Goal: Task Accomplishment & Management: Use online tool/utility

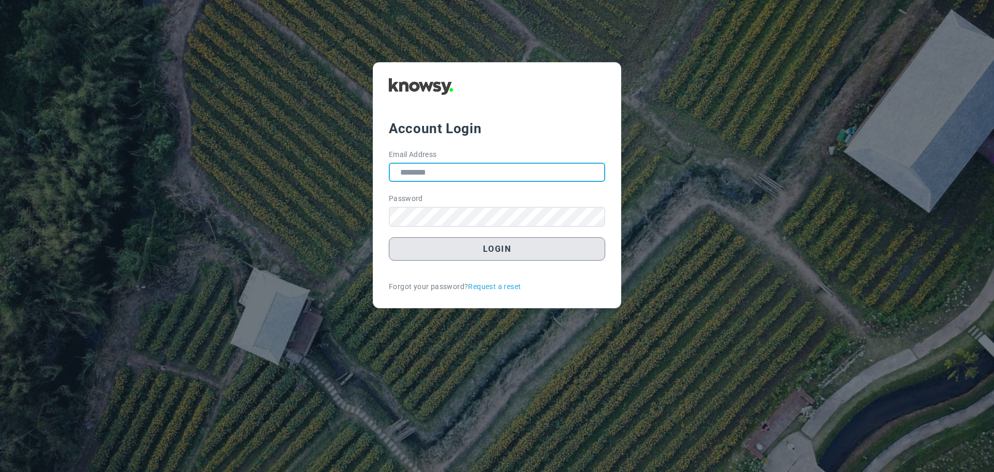
type input "**********"
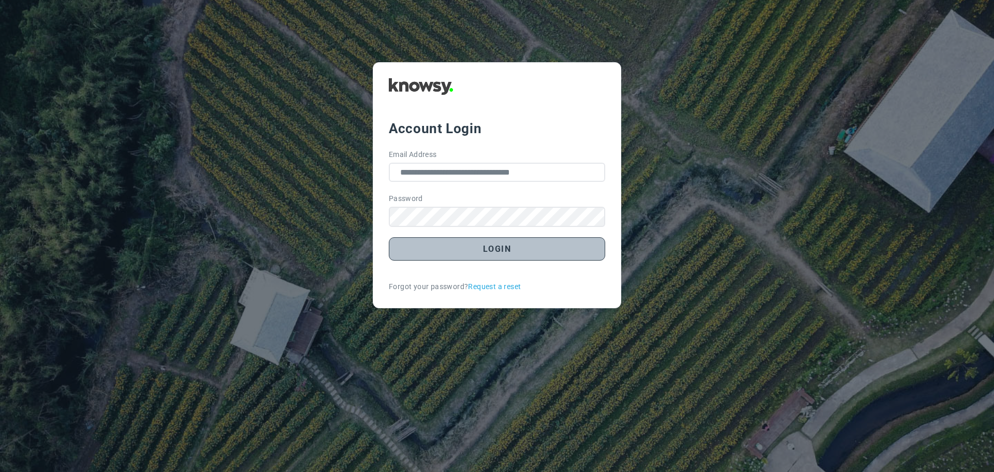
click at [504, 249] on button "Login" at bounding box center [497, 248] width 216 height 23
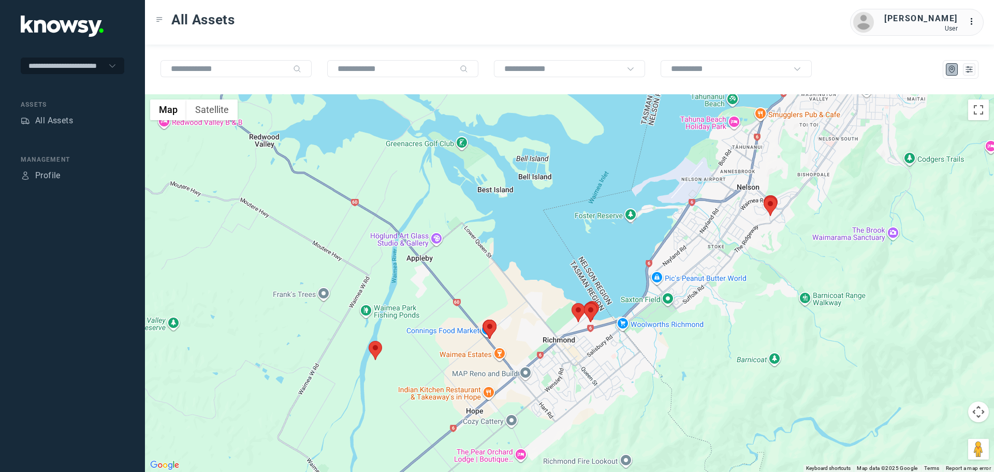
drag, startPoint x: 684, startPoint y: 351, endPoint x: 713, endPoint y: 324, distance: 39.9
click at [713, 324] on div at bounding box center [569, 282] width 849 height 377
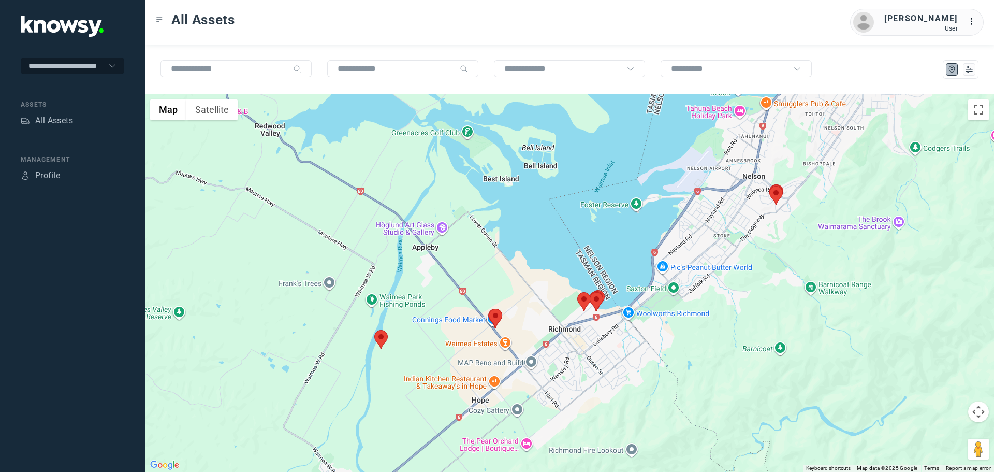
click at [489, 309] on area at bounding box center [489, 309] width 0 height 0
click at [524, 254] on button "Close" at bounding box center [520, 259] width 25 height 25
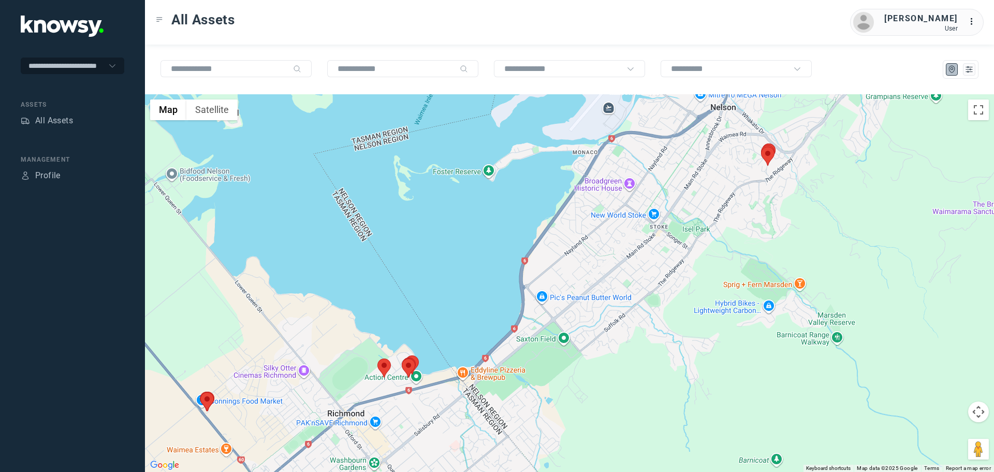
drag, startPoint x: 635, startPoint y: 302, endPoint x: 761, endPoint y: 259, distance: 133.9
click at [761, 259] on div "To navigate, press the arrow keys." at bounding box center [569, 282] width 849 height 377
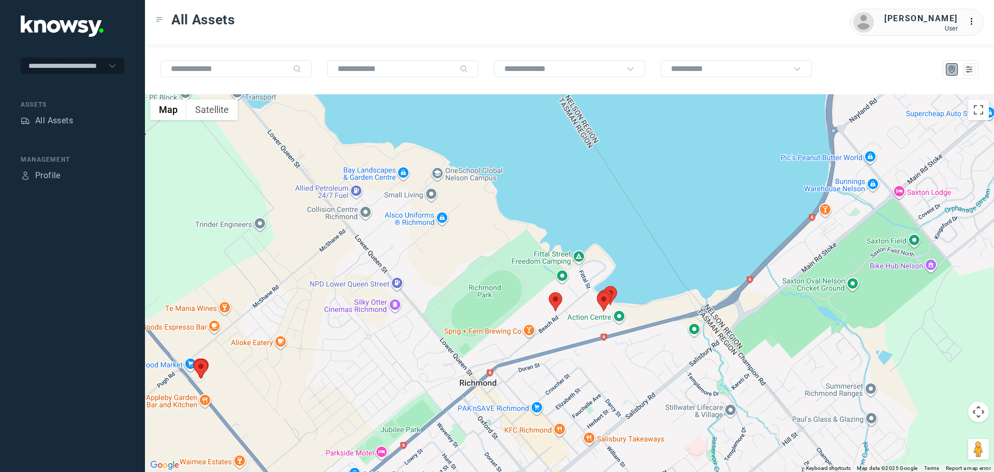
click at [549, 292] on area at bounding box center [549, 292] width 0 height 0
click at [583, 234] on button "Close" at bounding box center [578, 243] width 25 height 25
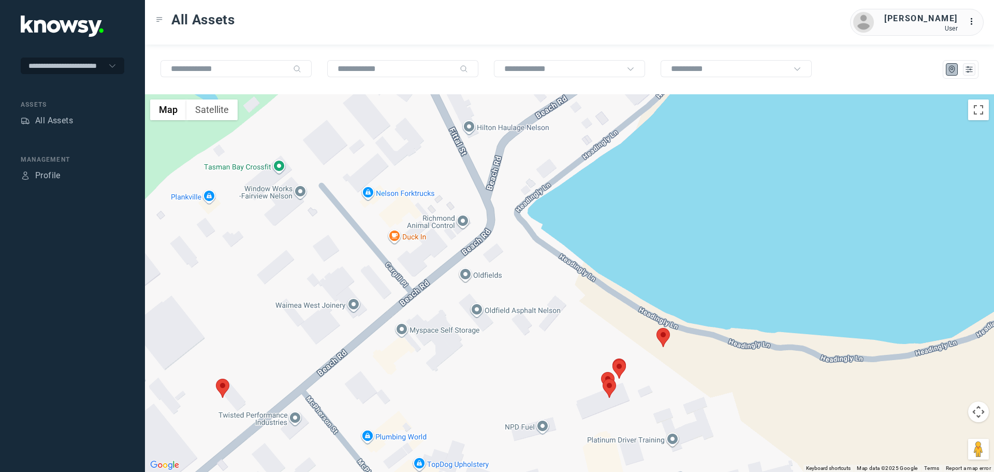
click at [656, 328] on area at bounding box center [656, 328] width 0 height 0
click at [612, 359] on area at bounding box center [612, 359] width 0 height 0
click at [601, 372] on area at bounding box center [601, 372] width 0 height 0
click at [603, 378] on area at bounding box center [603, 378] width 0 height 0
click at [633, 326] on button "Close" at bounding box center [640, 329] width 25 height 25
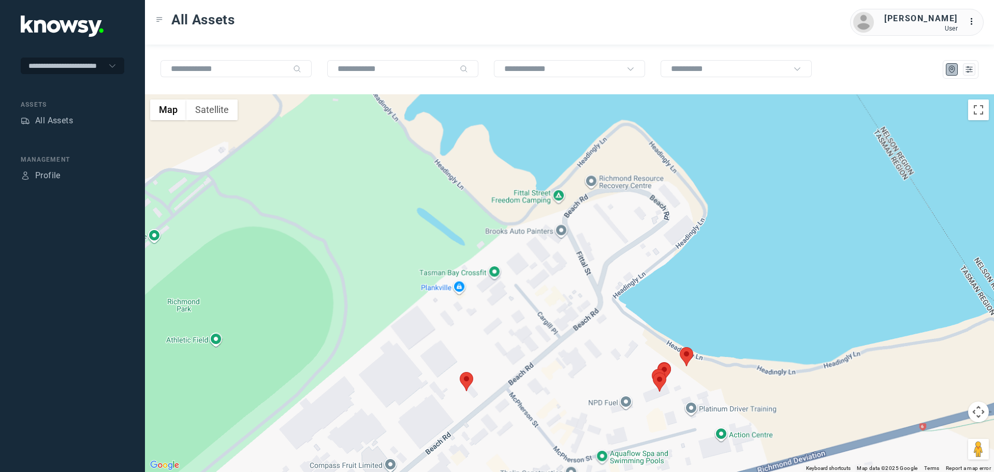
drag, startPoint x: 726, startPoint y: 402, endPoint x: 679, endPoint y: 248, distance: 160.8
click at [679, 248] on div "To navigate, press the arrow keys." at bounding box center [569, 282] width 849 height 377
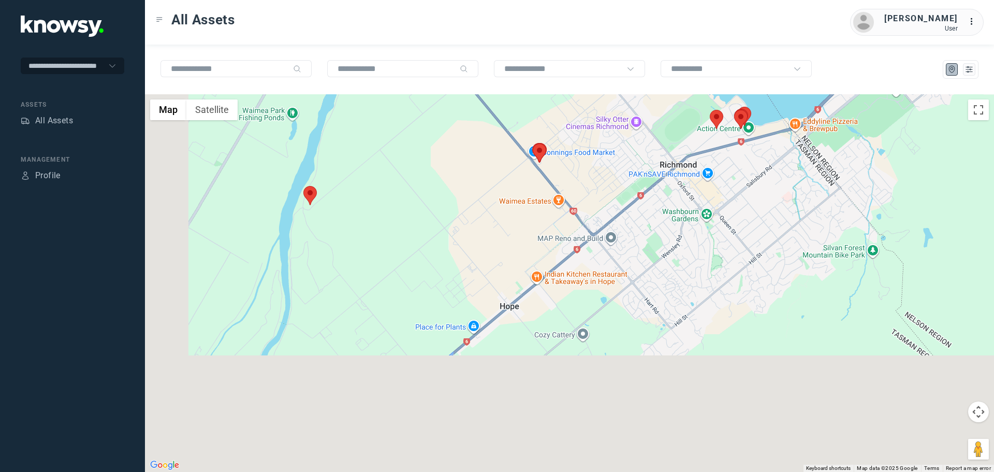
drag, startPoint x: 620, startPoint y: 317, endPoint x: 687, endPoint y: 206, distance: 129.9
click at [687, 206] on div at bounding box center [569, 282] width 849 height 377
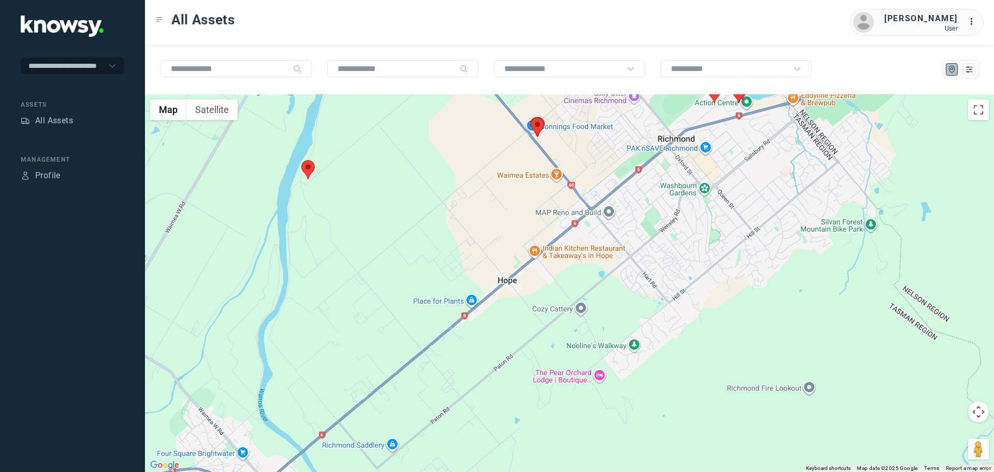
drag, startPoint x: 744, startPoint y: 283, endPoint x: 527, endPoint y: 289, distance: 216.4
click at [527, 289] on div at bounding box center [569, 282] width 849 height 377
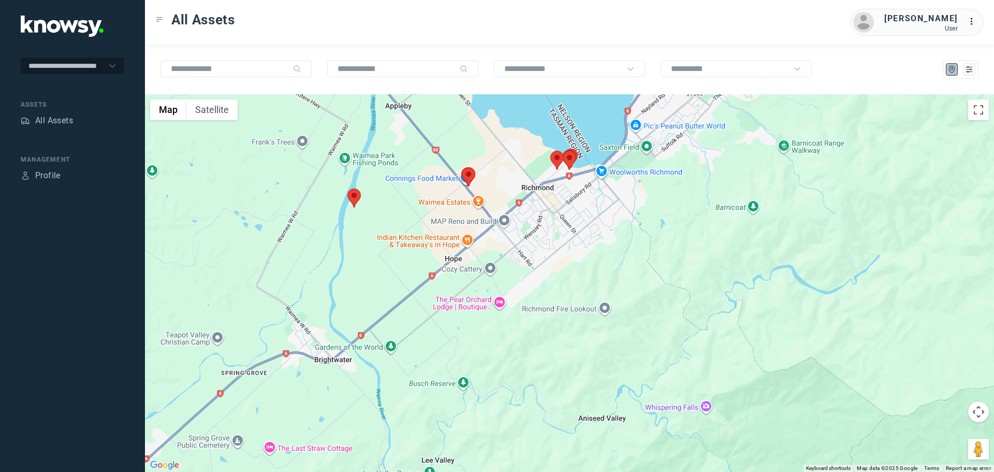
drag, startPoint x: 693, startPoint y: 197, endPoint x: 564, endPoint y: 353, distance: 202.2
click at [564, 353] on div at bounding box center [569, 282] width 849 height 377
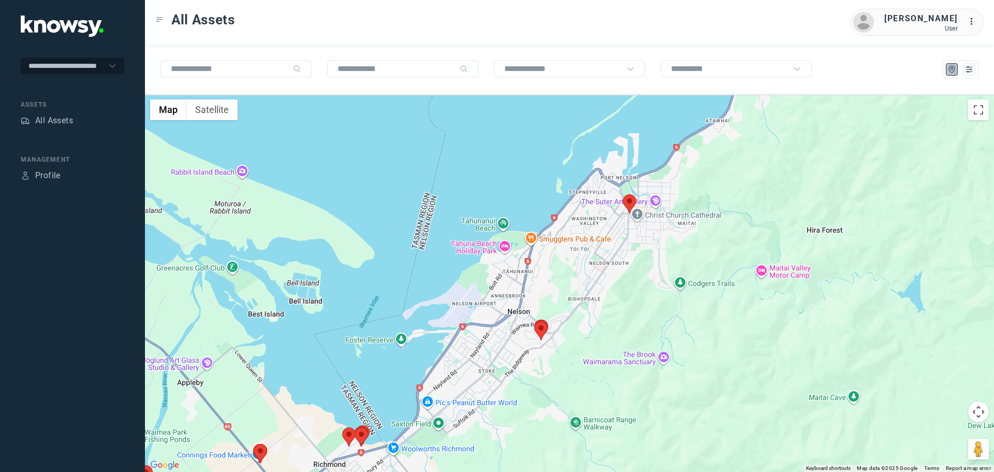
drag, startPoint x: 622, startPoint y: 274, endPoint x: 546, endPoint y: 392, distance: 140.4
click at [546, 392] on div at bounding box center [569, 282] width 849 height 377
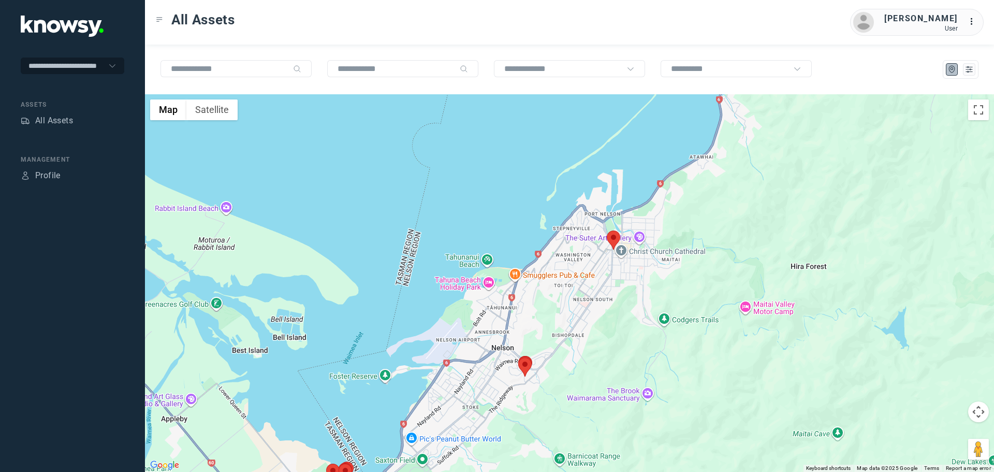
drag, startPoint x: 654, startPoint y: 271, endPoint x: 638, endPoint y: 308, distance: 40.6
click at [638, 308] on div at bounding box center [569, 282] width 849 height 377
click at [607, 230] on area at bounding box center [607, 230] width 0 height 0
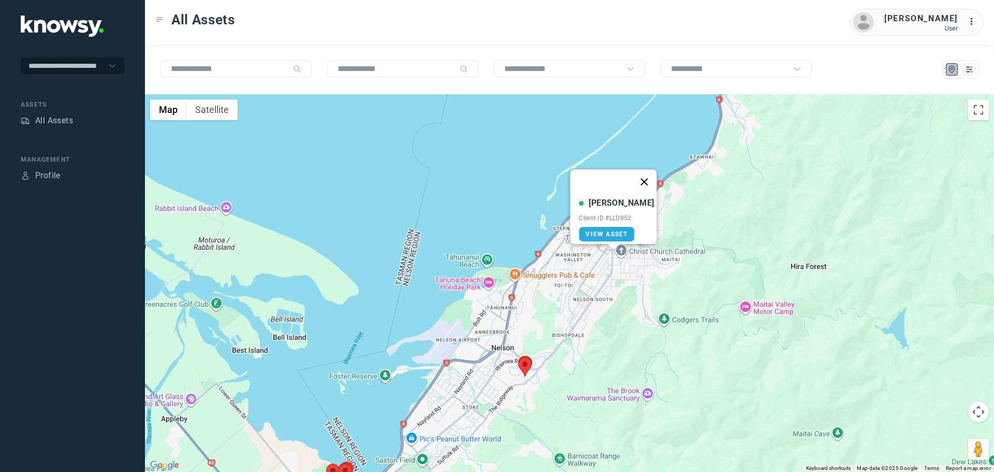
click at [642, 174] on button "Close" at bounding box center [644, 181] width 25 height 25
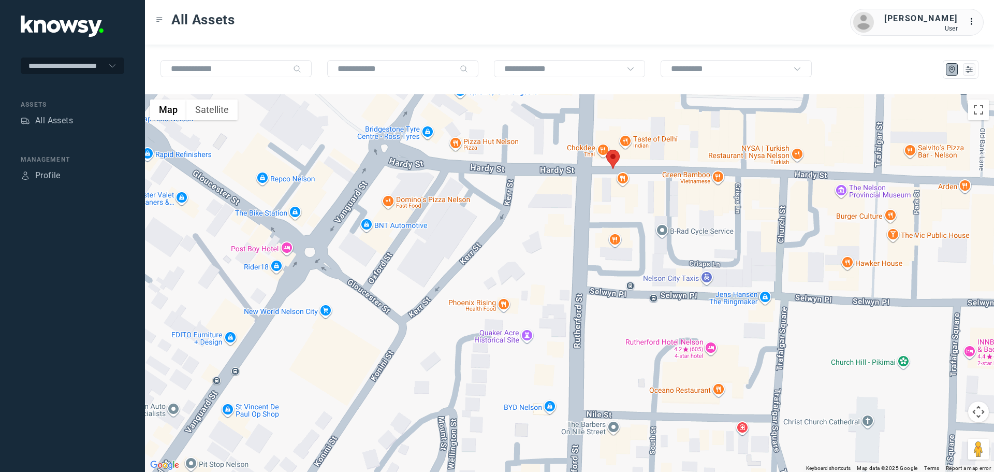
click at [606, 150] on area at bounding box center [606, 150] width 0 height 0
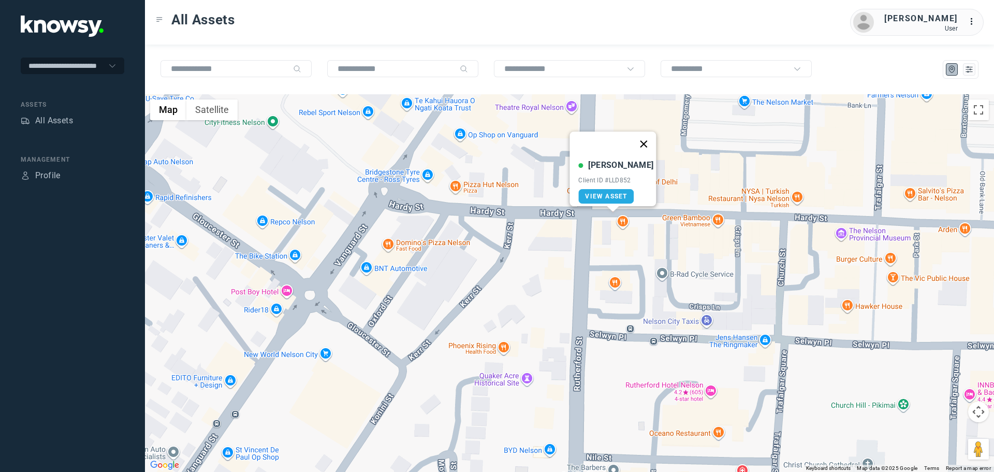
click at [641, 136] on button "Close" at bounding box center [644, 143] width 25 height 25
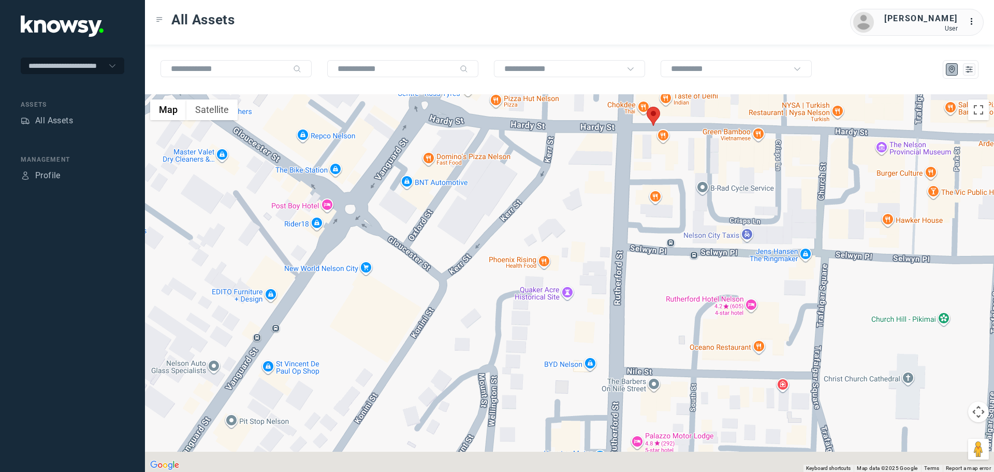
drag, startPoint x: 510, startPoint y: 319, endPoint x: 578, endPoint y: 193, distance: 143.6
click at [578, 182] on div "To navigate, press the arrow keys." at bounding box center [569, 282] width 849 height 377
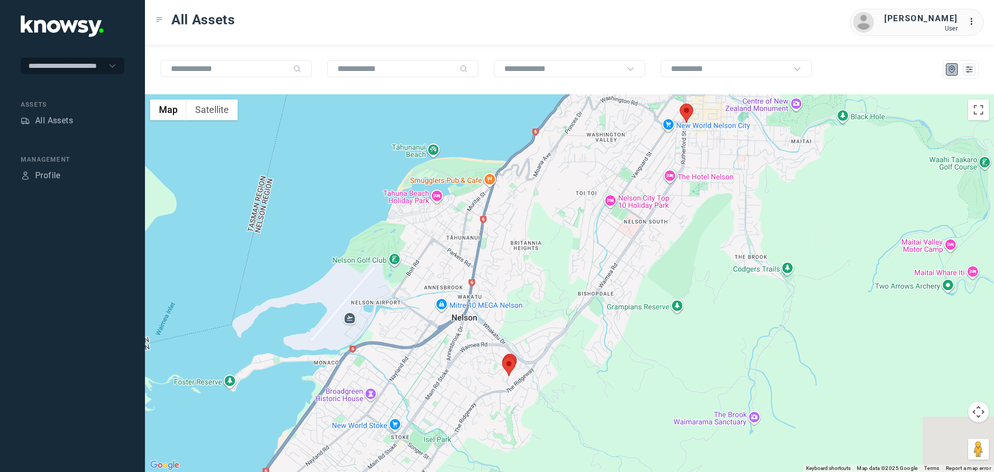
drag, startPoint x: 533, startPoint y: 357, endPoint x: 634, endPoint y: 203, distance: 184.2
click at [634, 203] on div at bounding box center [569, 282] width 849 height 377
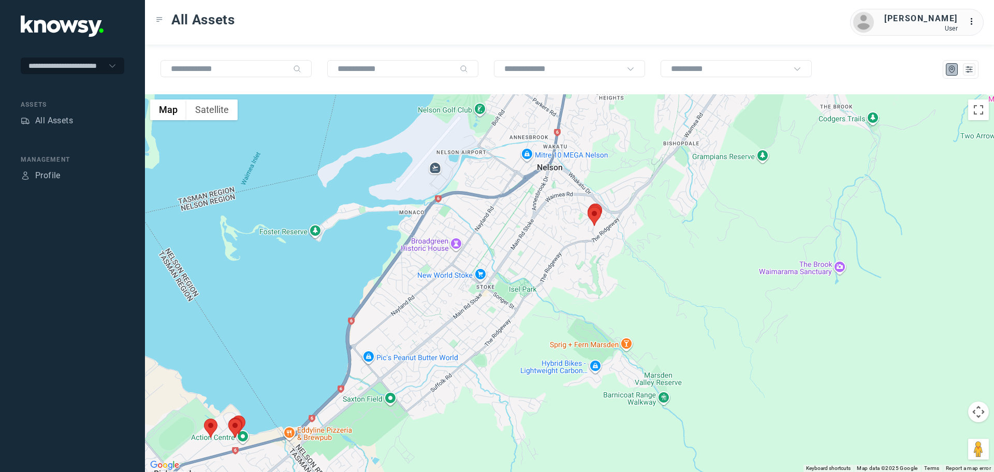
drag, startPoint x: 577, startPoint y: 270, endPoint x: 643, endPoint y: 181, distance: 111.4
click at [643, 181] on div at bounding box center [569, 282] width 849 height 377
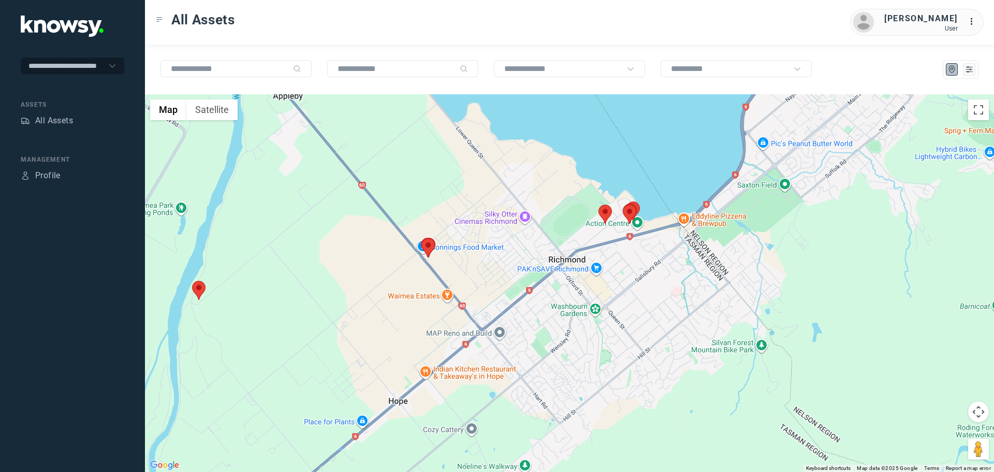
drag, startPoint x: 507, startPoint y: 329, endPoint x: 858, endPoint y: 166, distance: 386.5
click at [858, 166] on div at bounding box center [569, 282] width 849 height 377
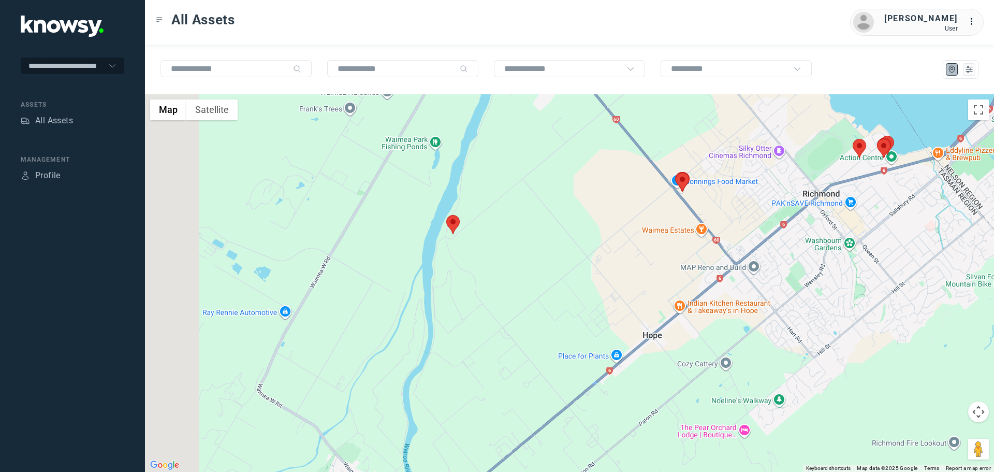
drag, startPoint x: 402, startPoint y: 295, endPoint x: 613, endPoint y: 251, distance: 215.8
click at [613, 251] on div at bounding box center [569, 282] width 849 height 377
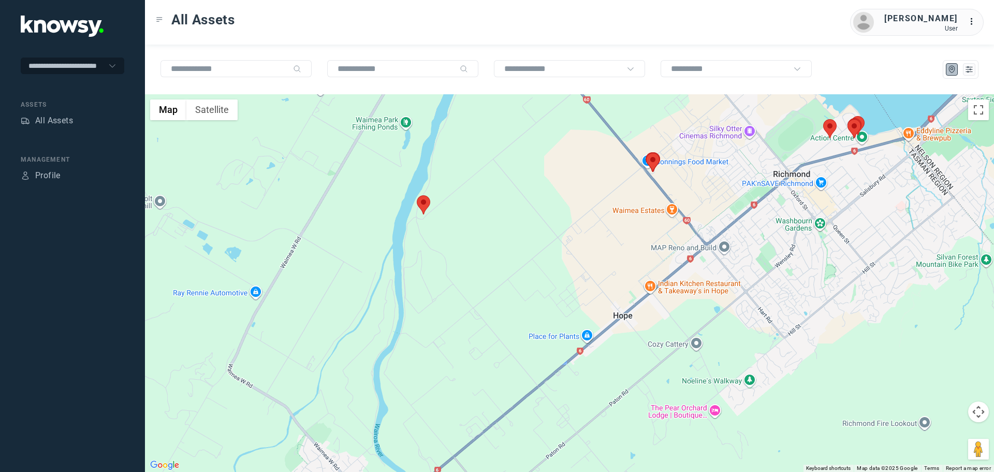
drag, startPoint x: 566, startPoint y: 298, endPoint x: 452, endPoint y: 254, distance: 122.1
click at [452, 254] on div at bounding box center [569, 282] width 849 height 377
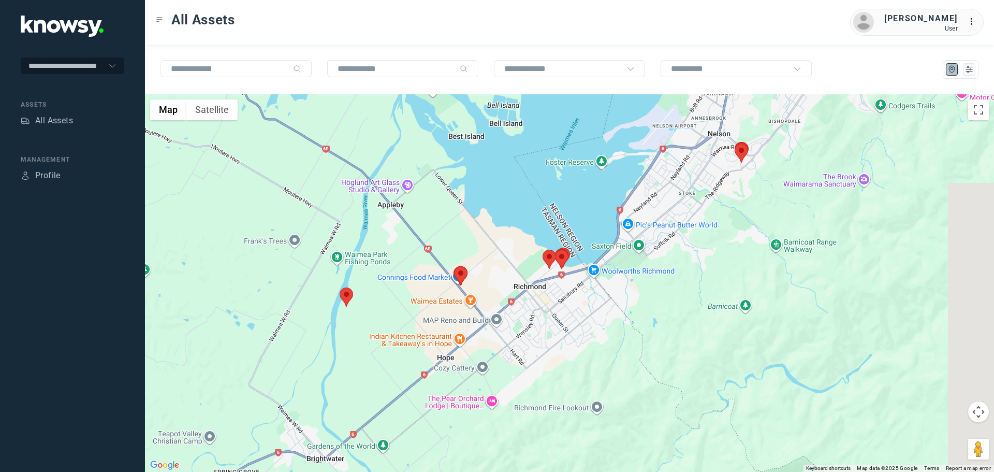
drag, startPoint x: 724, startPoint y: 234, endPoint x: 596, endPoint y: 318, distance: 153.3
click at [596, 318] on div at bounding box center [569, 282] width 849 height 377
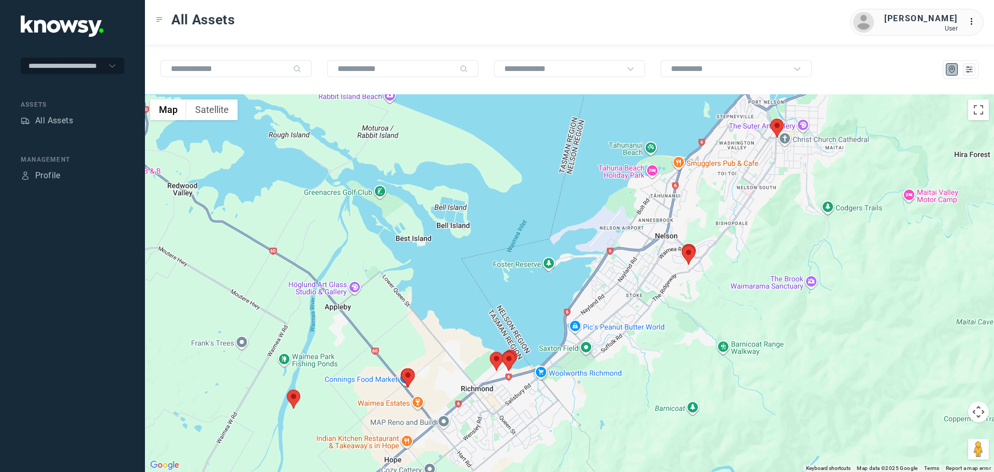
drag, startPoint x: 760, startPoint y: 203, endPoint x: 710, endPoint y: 305, distance: 113.9
click at [710, 305] on div at bounding box center [569, 282] width 849 height 377
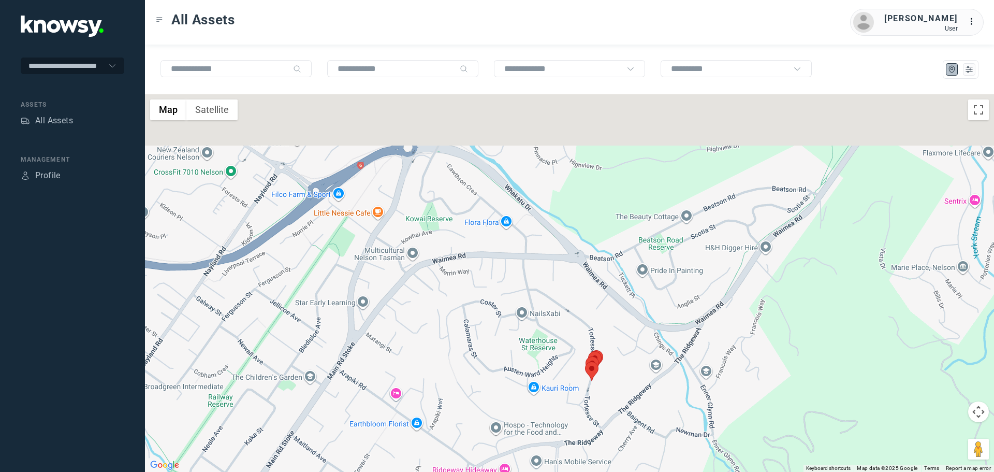
drag, startPoint x: 737, startPoint y: 206, endPoint x: 648, endPoint y: 313, distance: 139.6
click at [648, 313] on div at bounding box center [569, 282] width 849 height 377
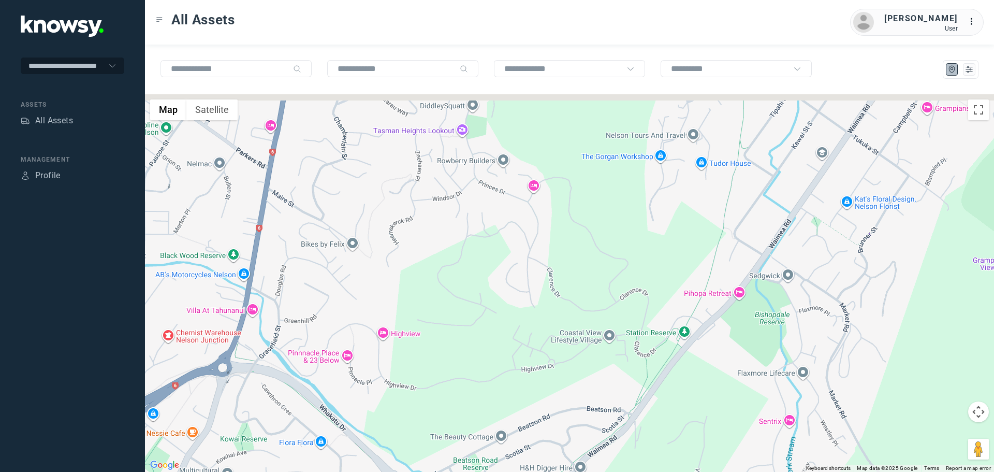
drag, startPoint x: 728, startPoint y: 229, endPoint x: 663, endPoint y: 392, distance: 176.3
click at [663, 393] on div at bounding box center [569, 282] width 849 height 377
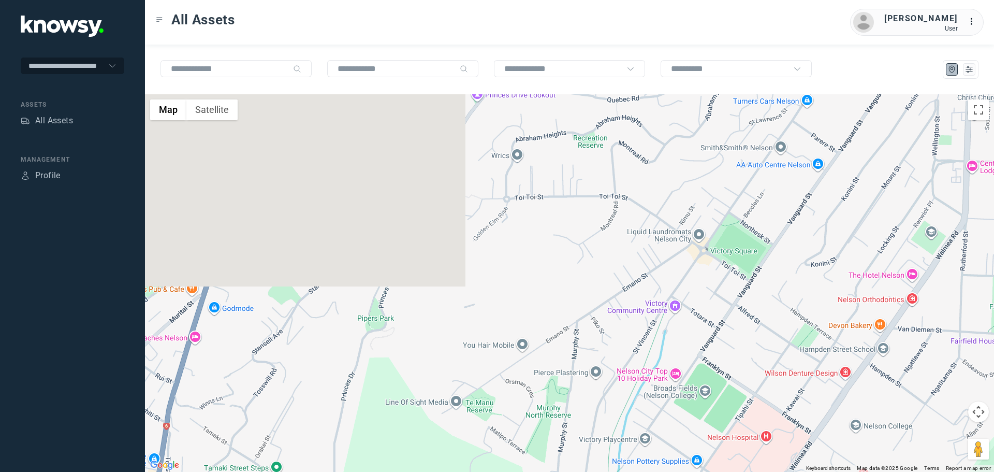
drag, startPoint x: 736, startPoint y: 234, endPoint x: 694, endPoint y: 430, distance: 199.6
click at [694, 430] on div at bounding box center [569, 282] width 849 height 377
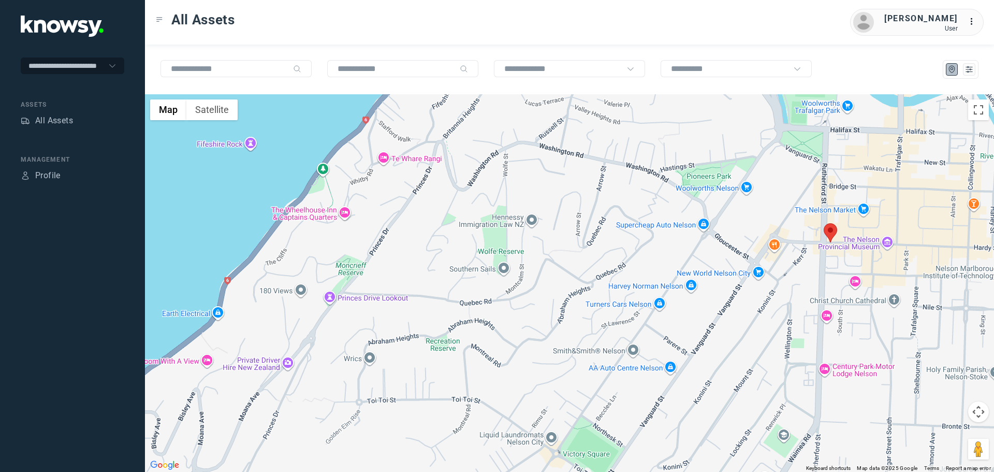
drag, startPoint x: 838, startPoint y: 282, endPoint x: 707, endPoint y: 385, distance: 166.2
click at [707, 385] on div at bounding box center [569, 282] width 849 height 377
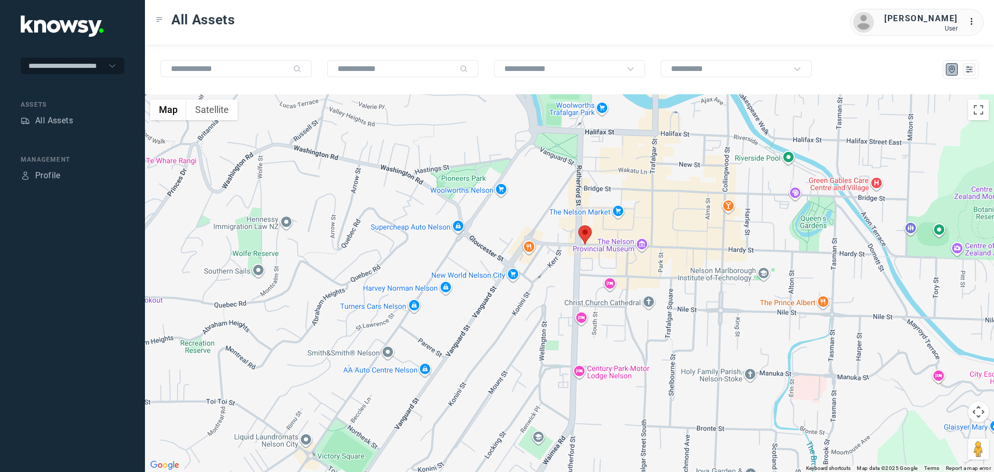
drag, startPoint x: 805, startPoint y: 305, endPoint x: 556, endPoint y: 307, distance: 248.5
click at [556, 307] on div at bounding box center [569, 282] width 849 height 377
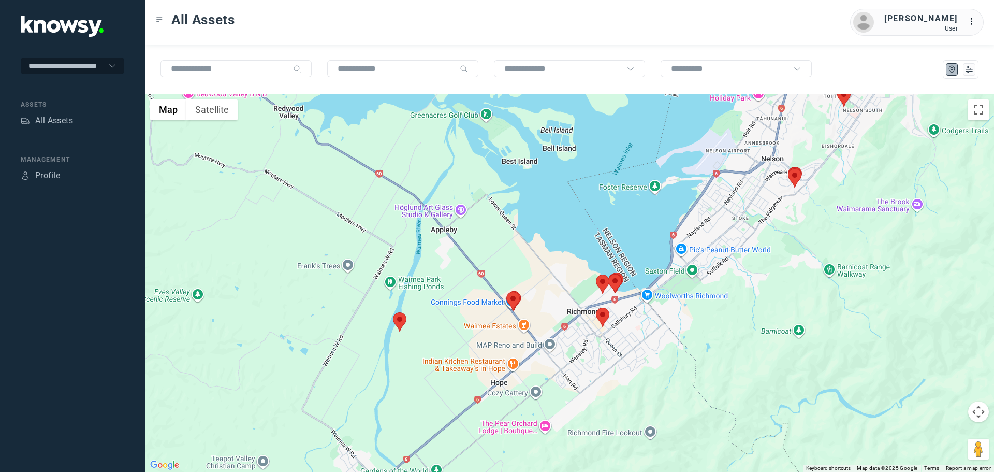
drag, startPoint x: 359, startPoint y: 414, endPoint x: 430, endPoint y: 334, distance: 106.7
click at [430, 334] on div at bounding box center [569, 282] width 849 height 377
